Goal: Information Seeking & Learning: Find specific fact

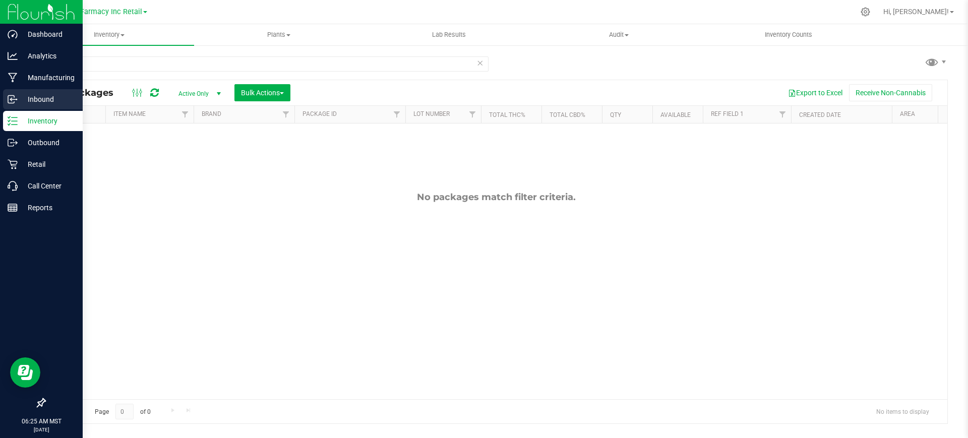
click at [29, 99] on p "Inbound" at bounding box center [48, 99] width 61 height 12
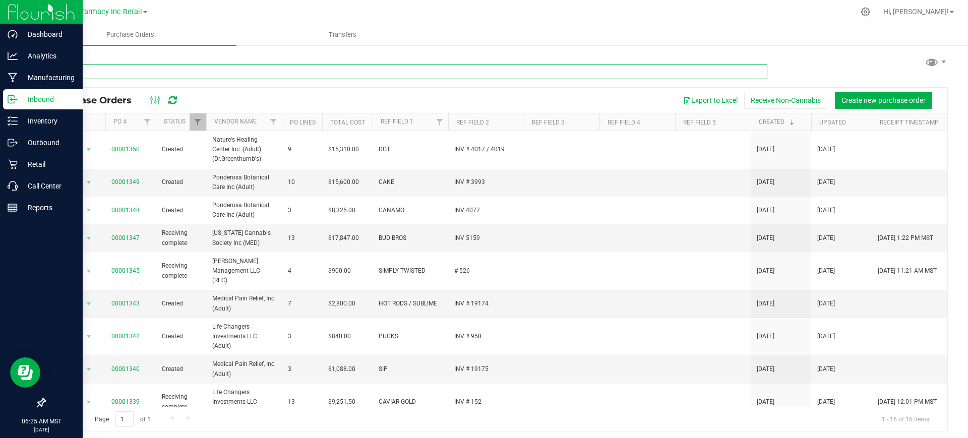
click at [148, 70] on input "text" at bounding box center [405, 71] width 723 height 15
type input "fade"
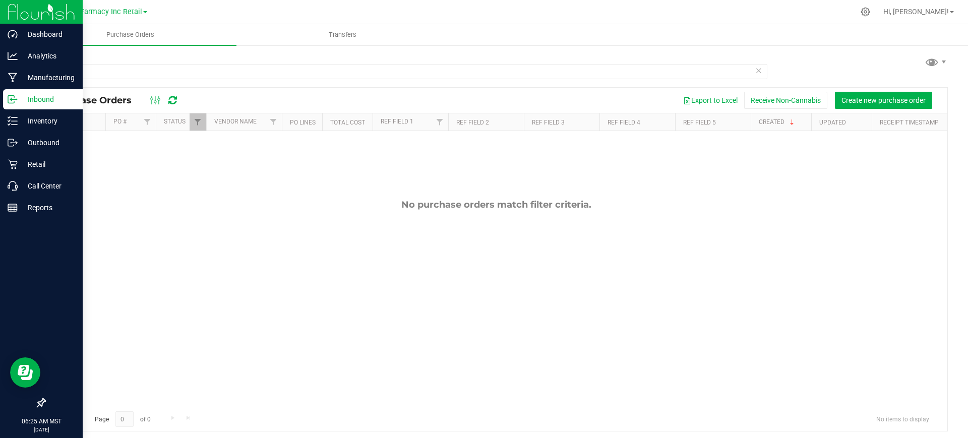
click at [189, 119] on th "Status" at bounding box center [181, 122] width 50 height 18
click at [195, 122] on span "Filter" at bounding box center [198, 122] width 8 height 8
click at [209, 195] on label "Closed" at bounding box center [215, 192] width 30 height 7
click at [206, 195] on input "Closed" at bounding box center [203, 192] width 7 height 7
checkbox input "true"
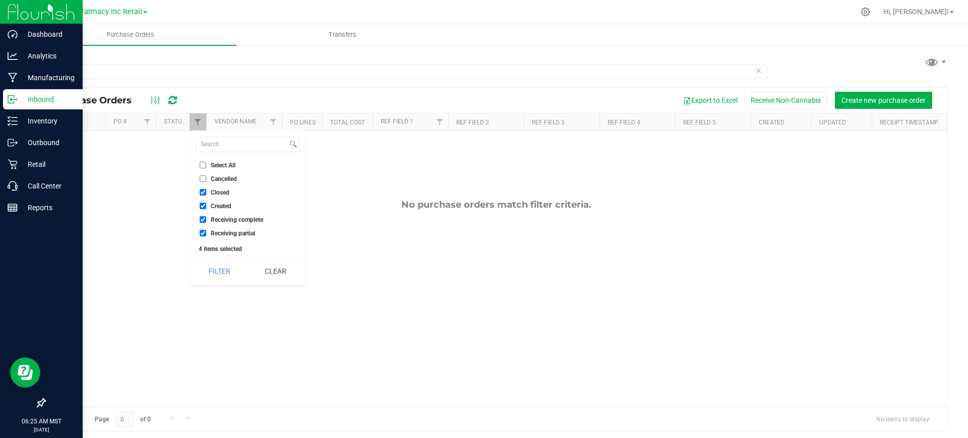
click at [196, 260] on button "Filter" at bounding box center [220, 271] width 48 height 22
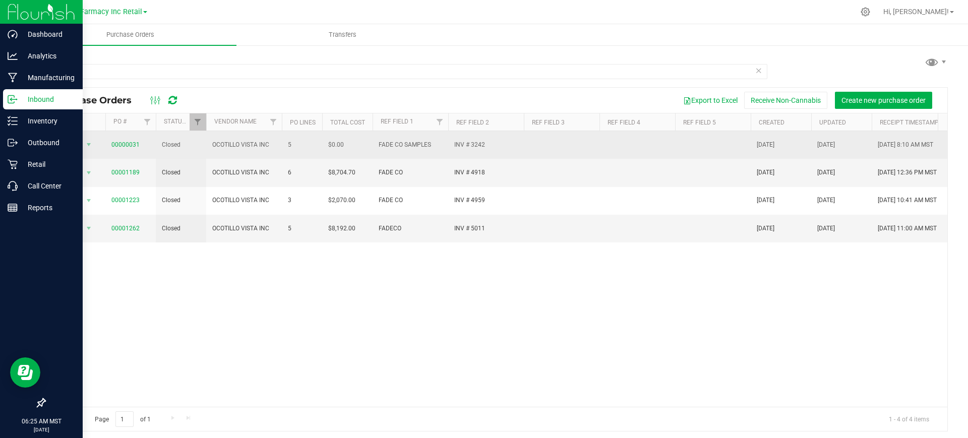
click at [131, 140] on span "00000031" at bounding box center [125, 145] width 28 height 10
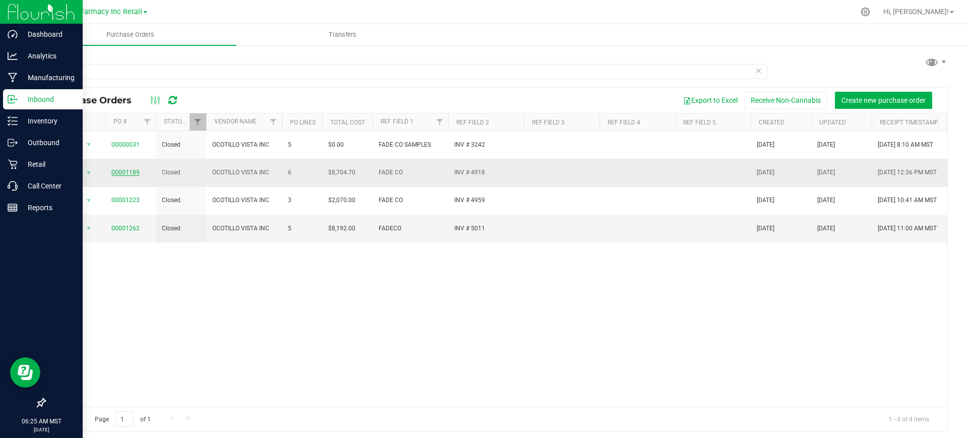
click at [128, 169] on link "00001189" at bounding box center [125, 172] width 28 height 7
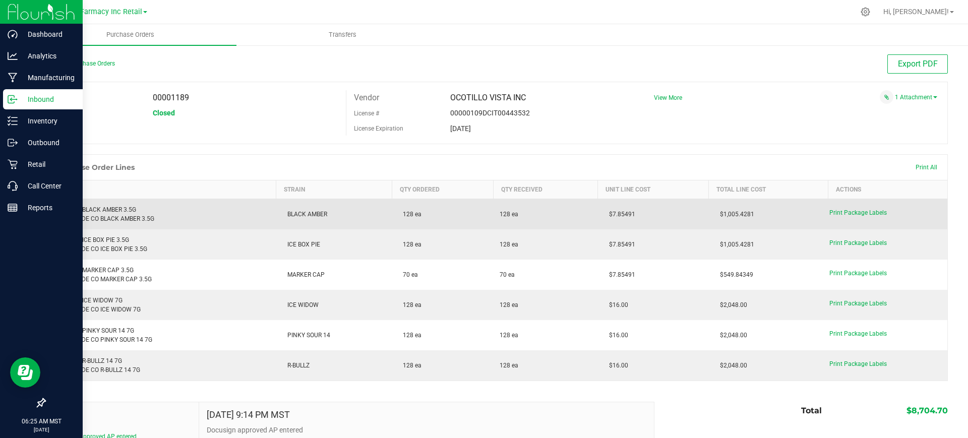
click at [630, 213] on td "$7.85491" at bounding box center [653, 214] width 111 height 31
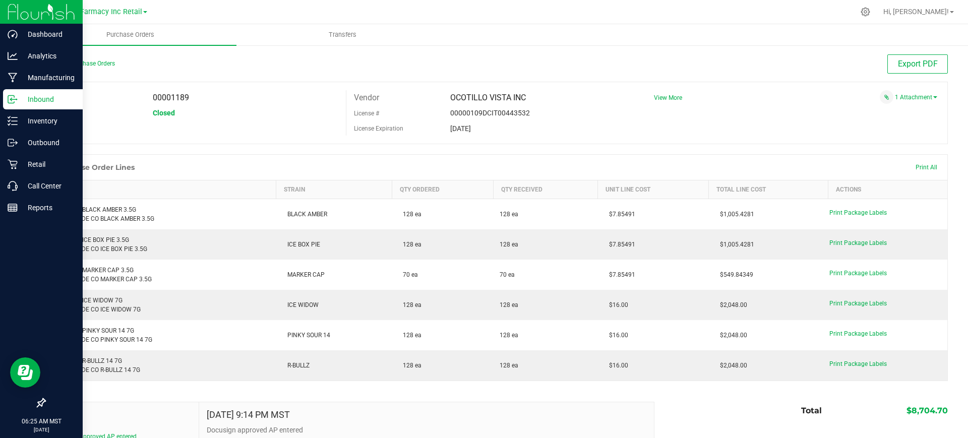
click at [643, 192] on th "Unit Line Cost" at bounding box center [653, 190] width 111 height 19
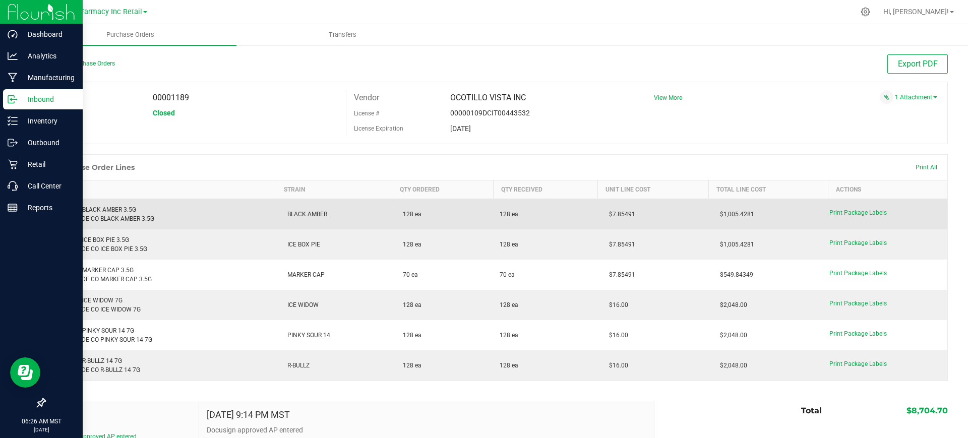
drag, startPoint x: 631, startPoint y: 212, endPoint x: 596, endPoint y: 221, distance: 36.9
click at [598, 221] on td "$7.85491" at bounding box center [653, 214] width 111 height 31
click at [608, 212] on span "$7.85491" at bounding box center [619, 214] width 31 height 7
drag, startPoint x: 606, startPoint y: 210, endPoint x: 636, endPoint y: 217, distance: 31.0
click at [636, 217] on td "$7.85491" at bounding box center [653, 214] width 111 height 31
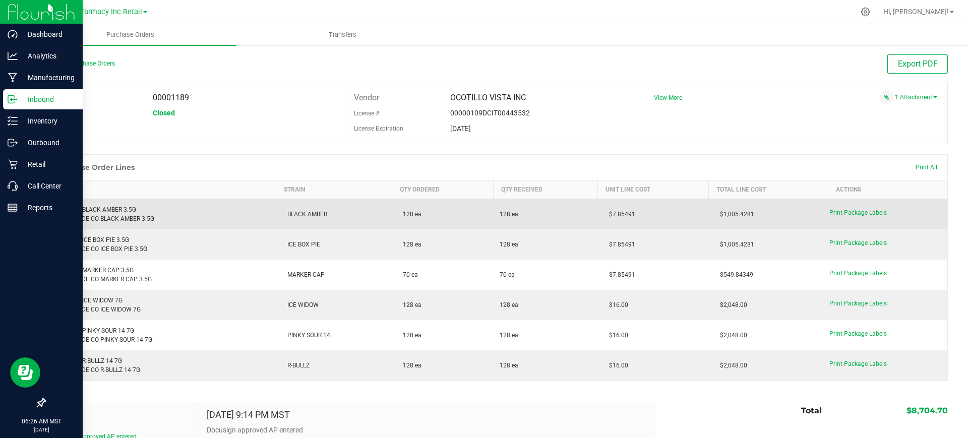
copy span "7.85491"
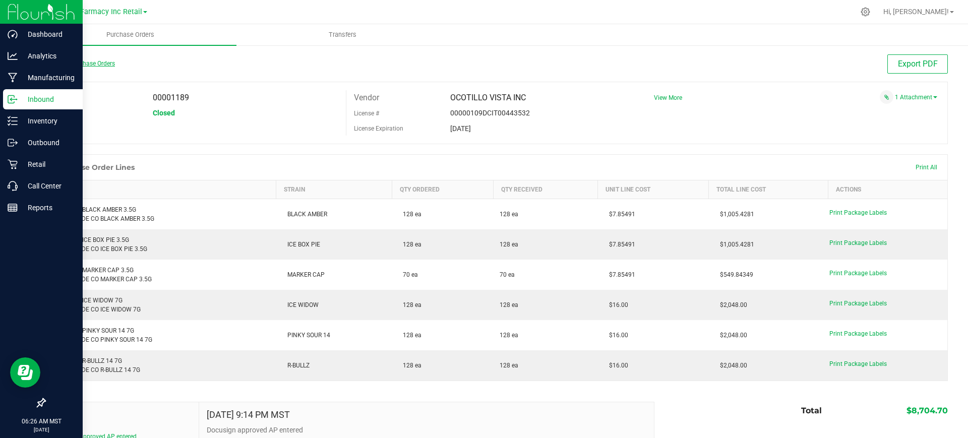
click at [110, 64] on link "Back to Purchase Orders" at bounding box center [79, 63] width 71 height 7
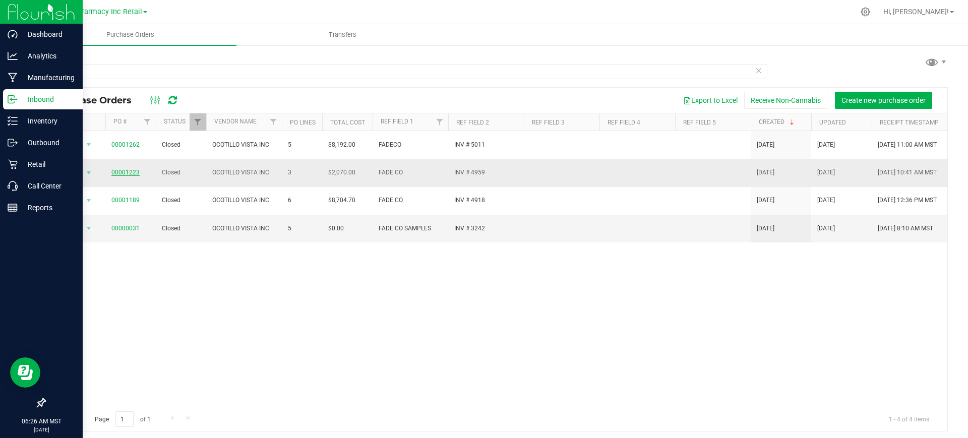
click at [136, 171] on link "00001223" at bounding box center [125, 172] width 28 height 7
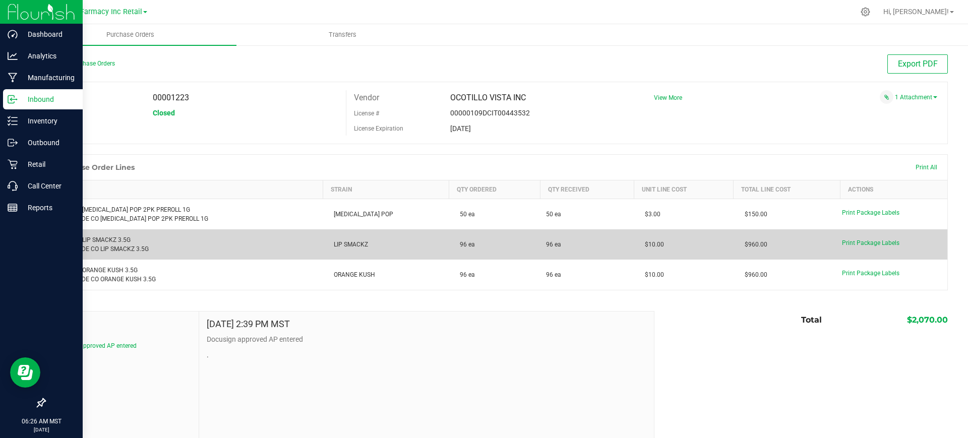
drag, startPoint x: 619, startPoint y: 245, endPoint x: 643, endPoint y: 248, distance: 23.9
click at [643, 248] on td "$10.00" at bounding box center [683, 244] width 99 height 30
copy span "10.00"
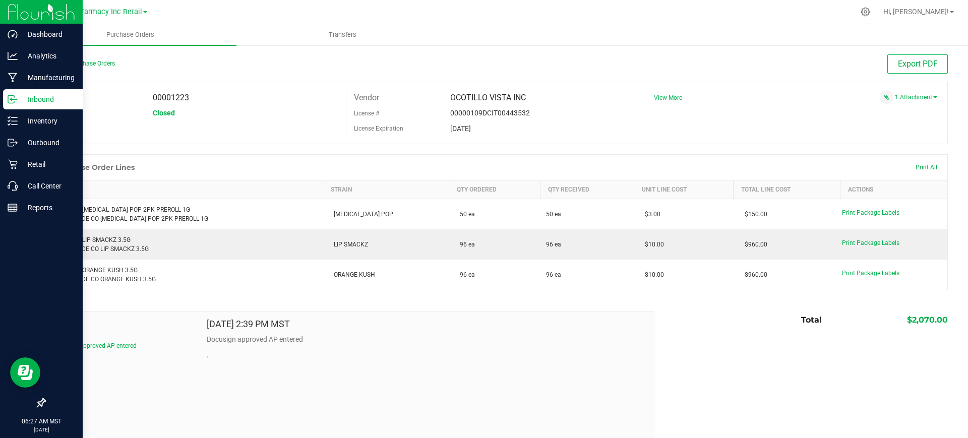
click at [609, 19] on div at bounding box center [518, 12] width 674 height 20
